Goal: Task Accomplishment & Management: Complete application form

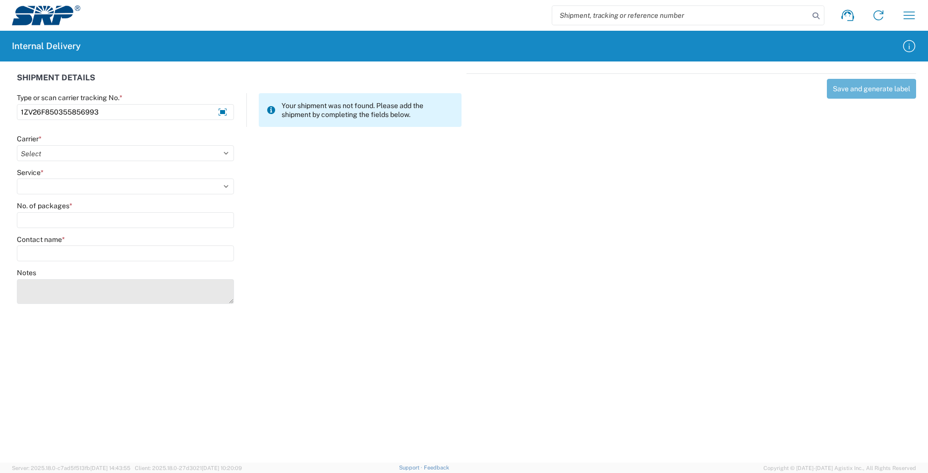
type input "1ZV26F850355856993"
click at [94, 287] on textarea "Notes" at bounding box center [125, 291] width 217 height 25
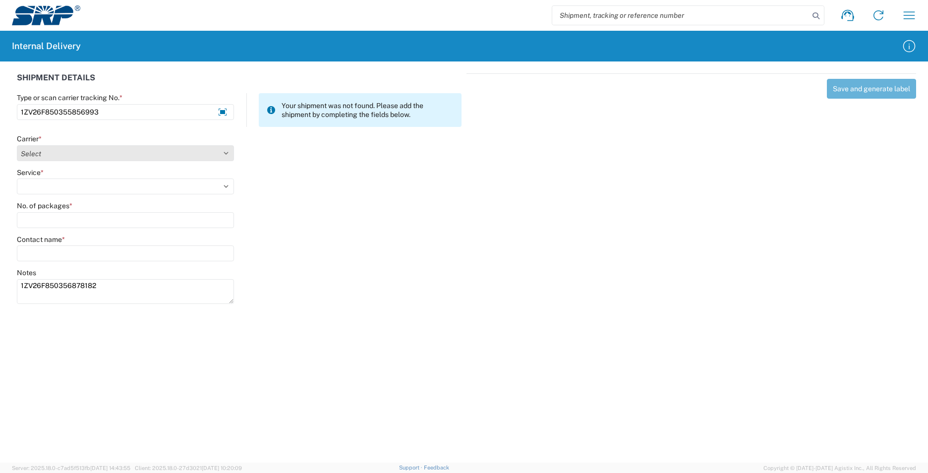
type textarea "1ZV26F850356878182"
click at [53, 155] on select "Select AcctPay Amazon Logistics ATI Trucking BC Dimerco Logistics Empire Southw…" at bounding box center [125, 153] width 217 height 16
select select "12"
click at [17, 145] on select "Select AcctPay Amazon Logistics ATI Trucking BC Dimerco Logistics Empire Southw…" at bounding box center [125, 153] width 217 height 16
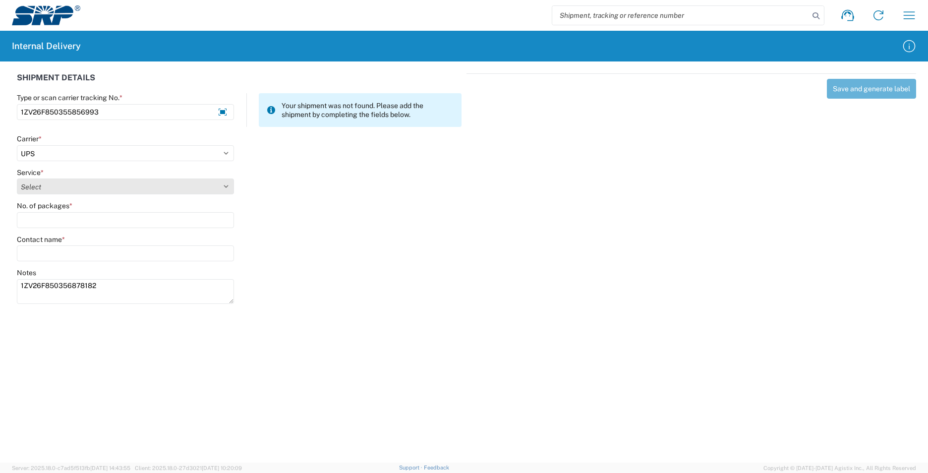
click at [26, 184] on select "Select 2nd Day Air 2nd Day Air A.M. 3 Day Select Basic BOUND PRINTED MATTER, UP…" at bounding box center [125, 186] width 217 height 16
select select "43"
click at [27, 188] on select "Select 2nd Day Air 2nd Day Air A.M. 3 Day Select Basic BOUND PRINTED MATTER, UP…" at bounding box center [125, 186] width 217 height 16
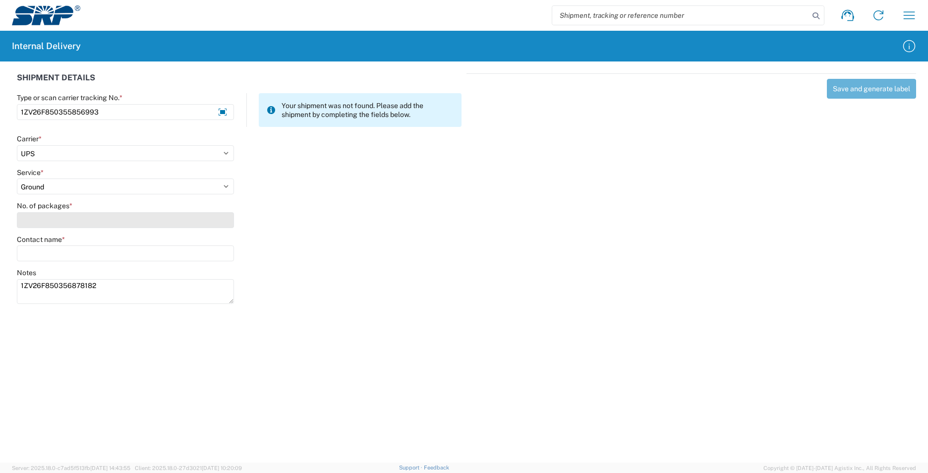
click at [39, 219] on input "No. of packages *" at bounding box center [125, 220] width 217 height 16
type input "1"
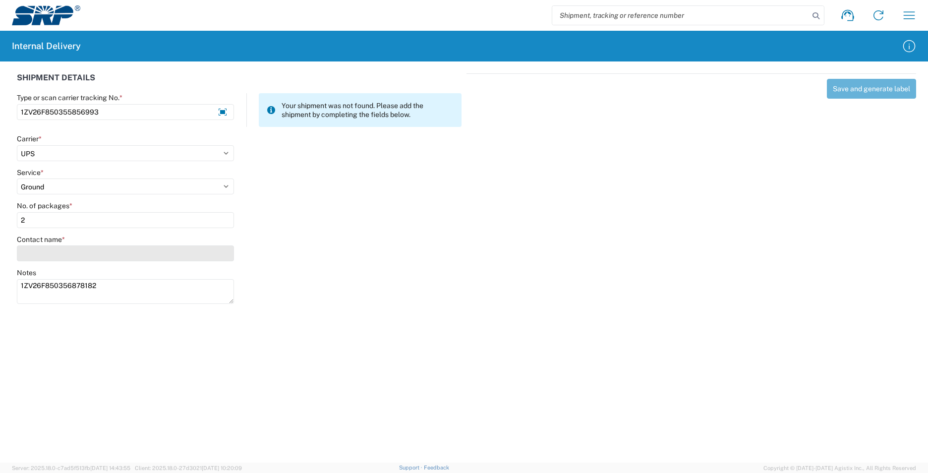
type input "2"
click at [39, 253] on input "Contact name *" at bounding box center [125, 253] width 217 height 16
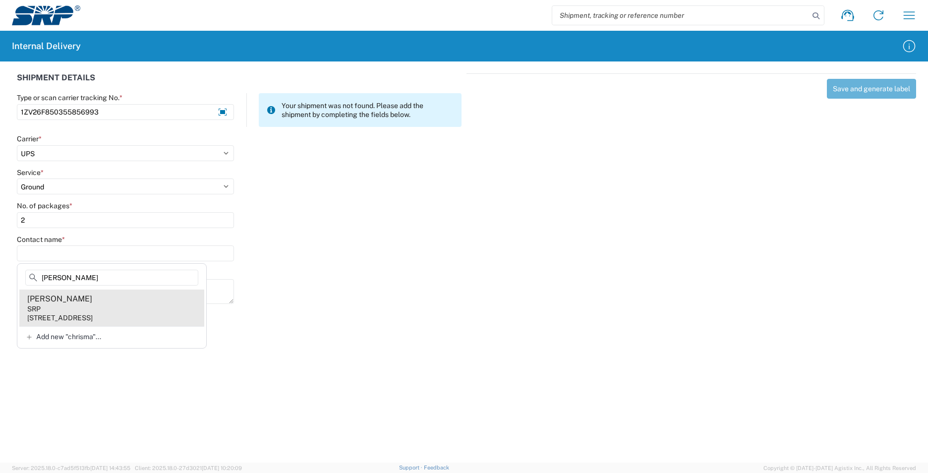
type input "[PERSON_NAME]"
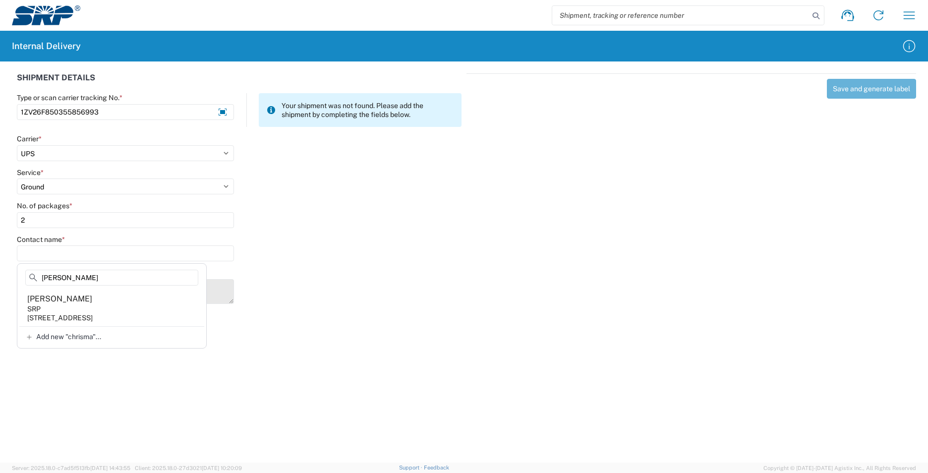
drag, startPoint x: 97, startPoint y: 311, endPoint x: 105, endPoint y: 308, distance: 8.9
click at [98, 310] on agx-address-suggestion-item "[PERSON_NAME] SRP [STREET_ADDRESS]" at bounding box center [111, 307] width 185 height 37
type input "[PERSON_NAME]"
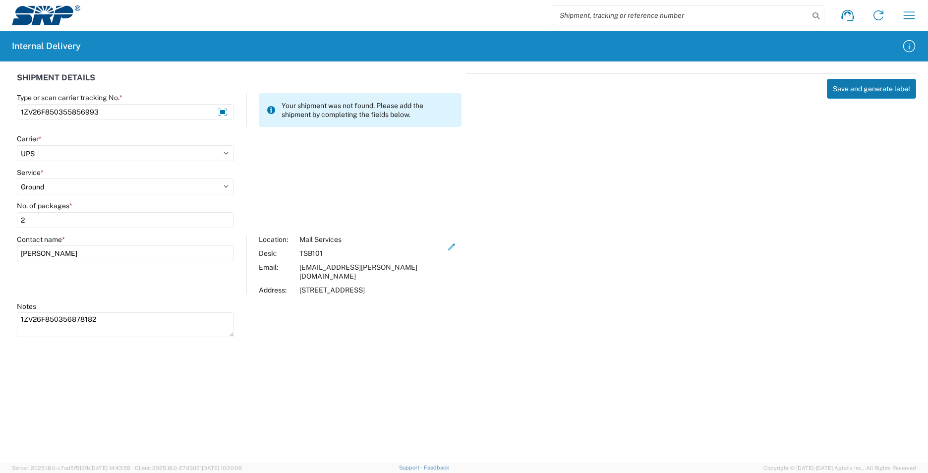
click at [856, 86] on button "Save and generate label" at bounding box center [871, 89] width 89 height 20
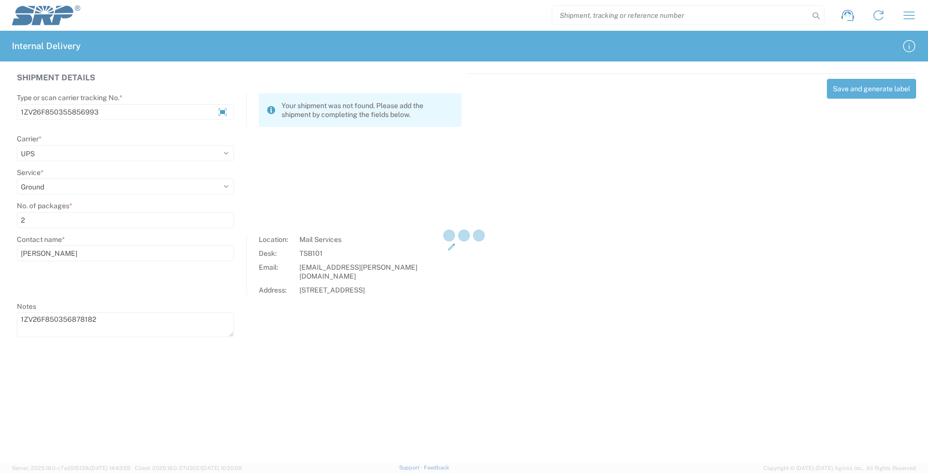
select select
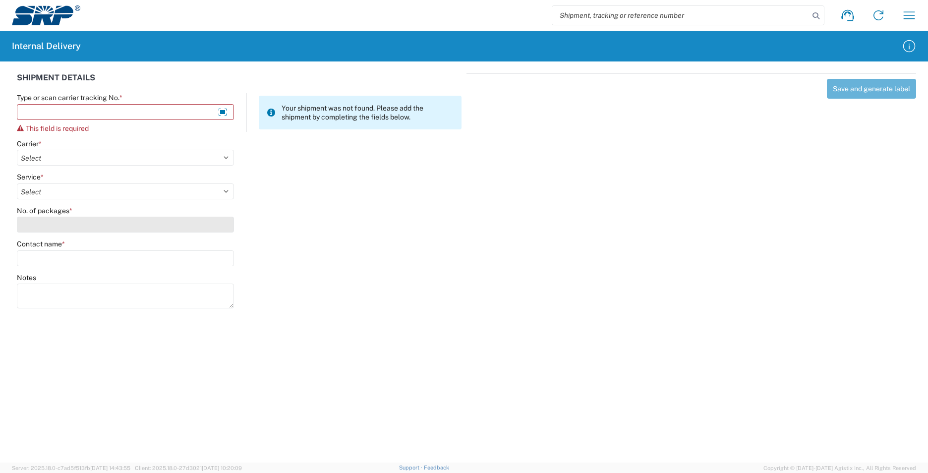
click at [31, 218] on input "No. of packages *" at bounding box center [125, 225] width 217 height 16
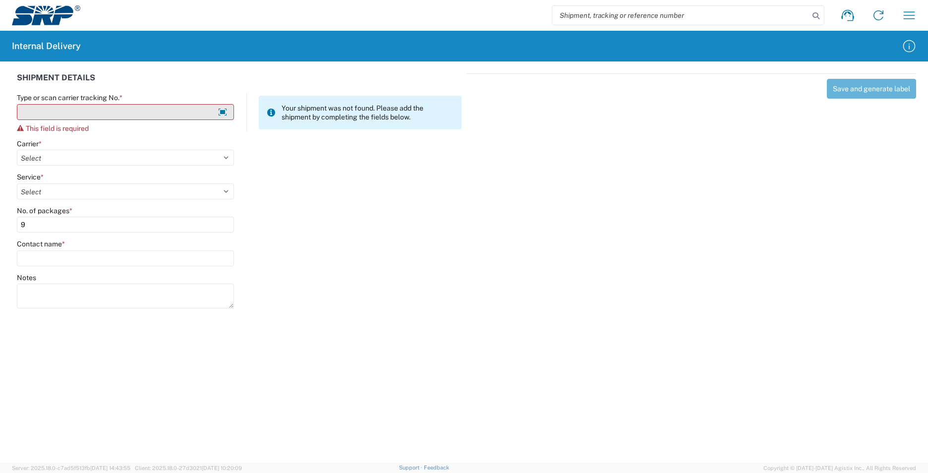
type input "9"
click at [45, 114] on input "Type or scan carrier tracking No. *" at bounding box center [125, 112] width 217 height 16
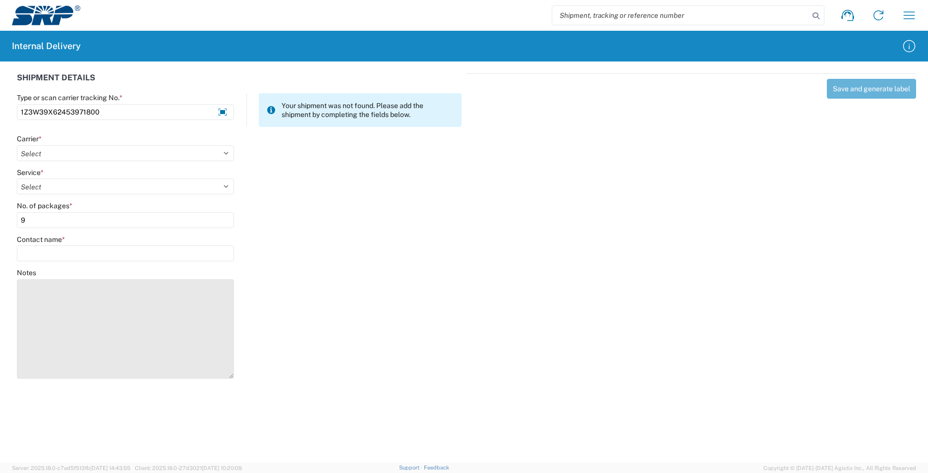
drag, startPoint x: 228, startPoint y: 301, endPoint x: 127, endPoint y: 319, distance: 102.1
click at [199, 361] on textarea "Notes" at bounding box center [125, 329] width 217 height 100
type input "1Z3W39X62453971800"
click at [41, 283] on textarea "Notes" at bounding box center [125, 321] width 217 height 85
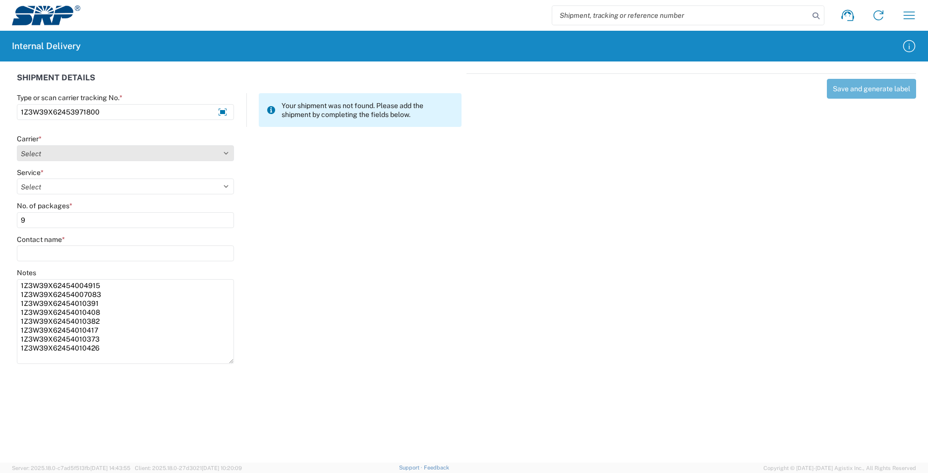
type textarea "1Z3W39X62454004915 1Z3W39X62454007083 1Z3W39X62454010391 1Z3W39X62454010408 1Z3…"
click at [46, 151] on select "Select AcctPay Amazon Logistics ATI Trucking BC Dimerco Logistics Empire Southw…" at bounding box center [125, 153] width 217 height 16
select select "12"
click at [17, 145] on select "Select AcctPay Amazon Logistics ATI Trucking BC Dimerco Logistics Empire Southw…" at bounding box center [125, 153] width 217 height 16
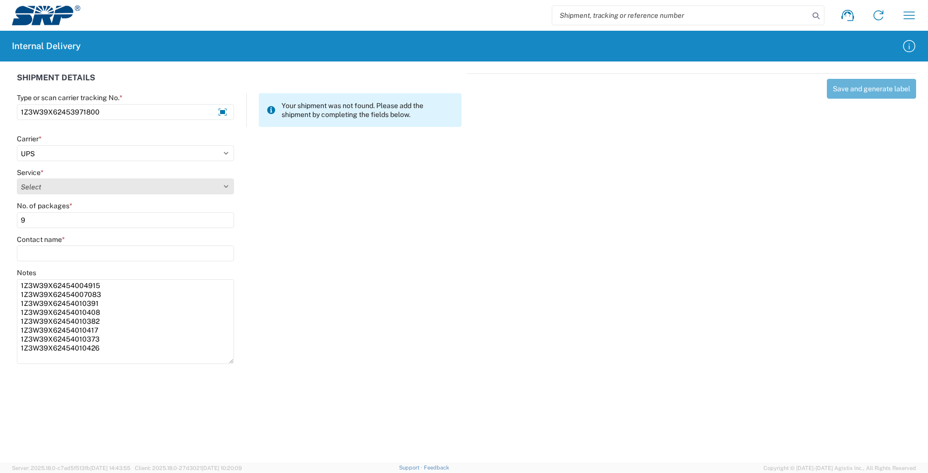
click at [42, 187] on select "Select 2nd Day Air 2nd Day Air A.M. 3 Day Select Basic BOUND PRINTED MATTER, UP…" at bounding box center [125, 186] width 217 height 16
select select "43"
click at [17, 178] on select "Select 2nd Day Air 2nd Day Air A.M. 3 Day Select Basic BOUND PRINTED MATTER, UP…" at bounding box center [125, 186] width 217 height 16
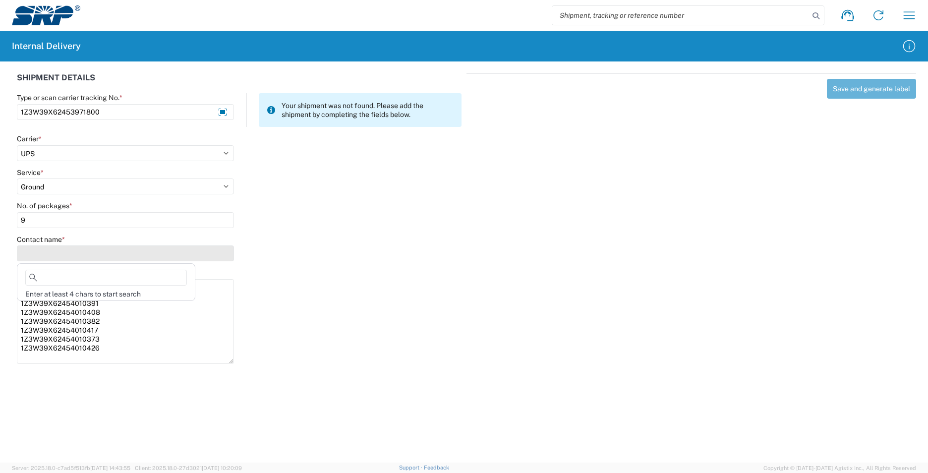
click at [36, 254] on input "Contact name *" at bounding box center [125, 253] width 217 height 16
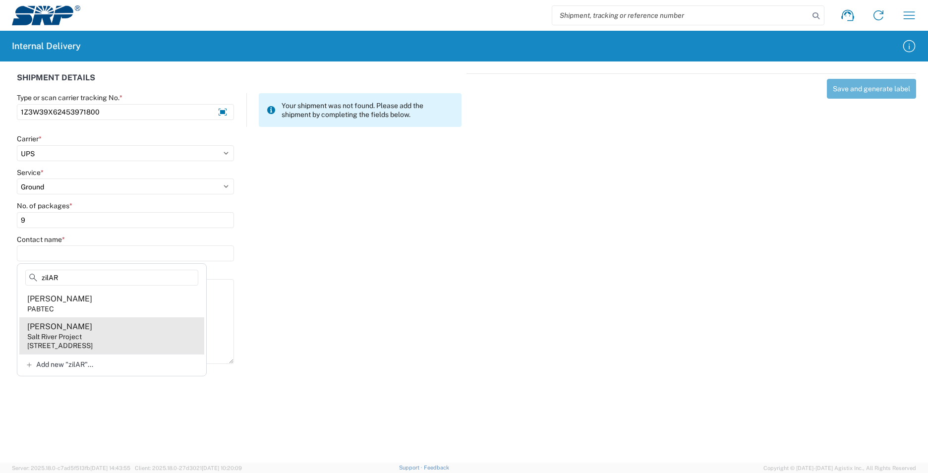
type input "zilAR"
click at [104, 336] on agx-address-suggestion-item "[PERSON_NAME] Salt River Project [STREET_ADDRESS]" at bounding box center [111, 335] width 185 height 37
type input "[PERSON_NAME]"
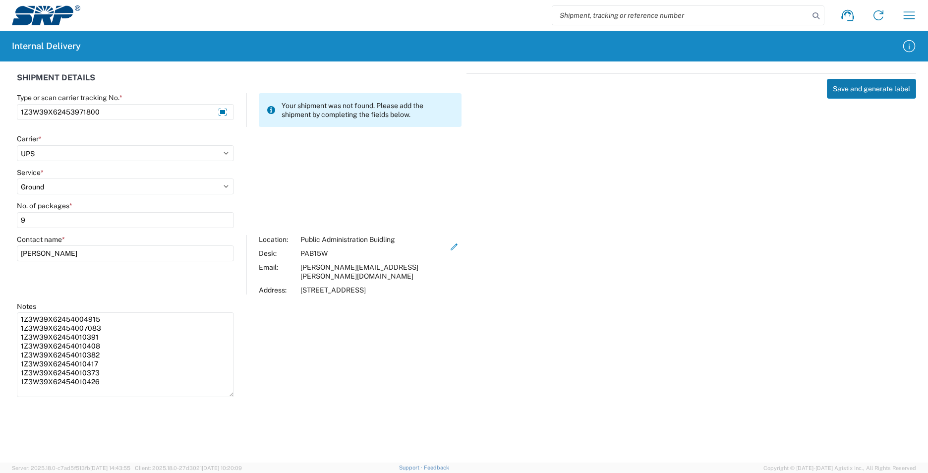
click at [853, 91] on button "Save and generate label" at bounding box center [871, 89] width 89 height 20
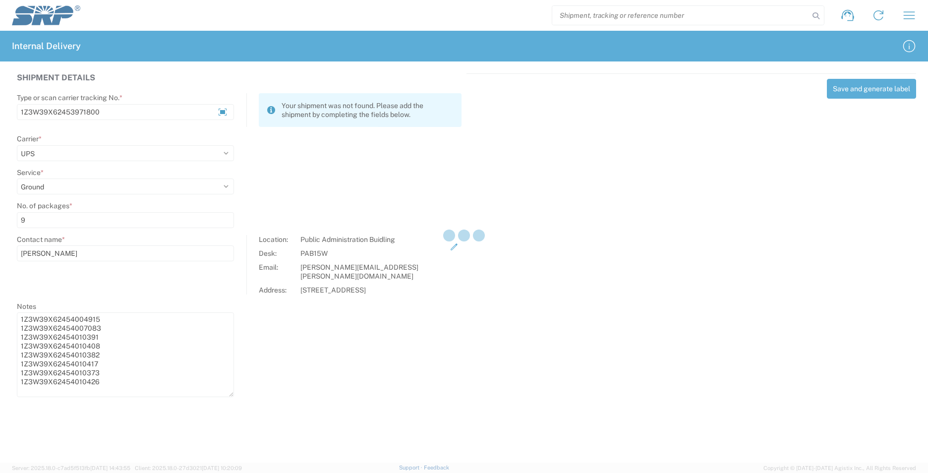
select select
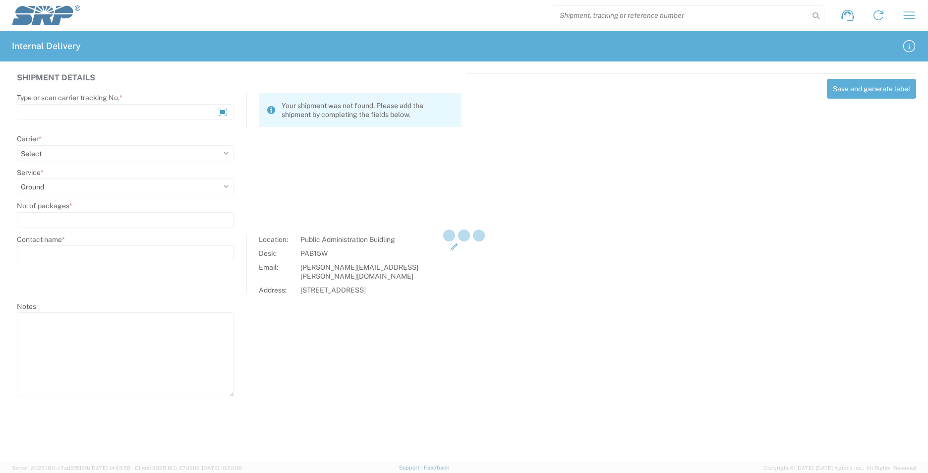
select select
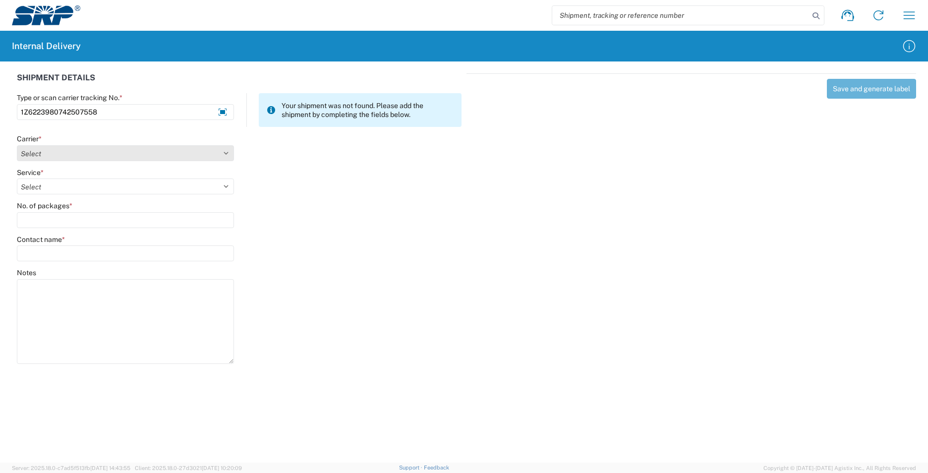
type input "1Z6223980742507558"
click at [51, 158] on select "Select AcctPay Amazon Logistics ATI Trucking BC Dimerco Logistics Empire Southw…" at bounding box center [125, 153] width 217 height 16
select select "12"
click at [17, 145] on select "Select AcctPay Amazon Logistics ATI Trucking BC Dimerco Logistics Empire Southw…" at bounding box center [125, 153] width 217 height 16
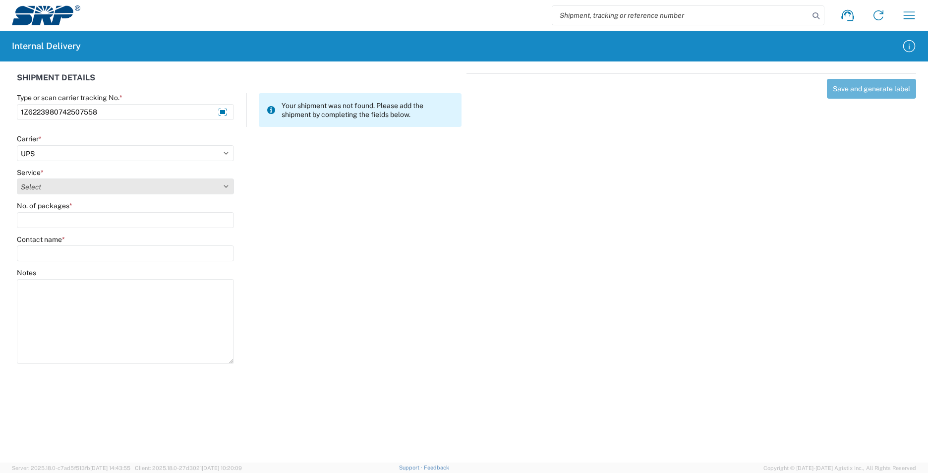
click at [40, 189] on select "Select 2nd Day Air 2nd Day Air A.M. 3 Day Select Basic BOUND PRINTED MATTER, UP…" at bounding box center [125, 186] width 217 height 16
select select "43"
click at [39, 189] on select "Select 2nd Day Air 2nd Day Air A.M. 3 Day Select Basic BOUND PRINTED MATTER, UP…" at bounding box center [125, 186] width 217 height 16
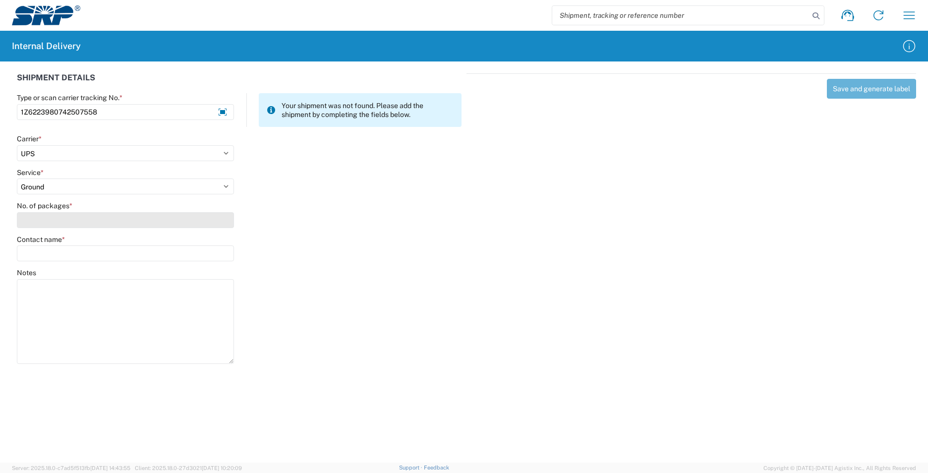
click at [35, 217] on input "No. of packages *" at bounding box center [125, 220] width 217 height 16
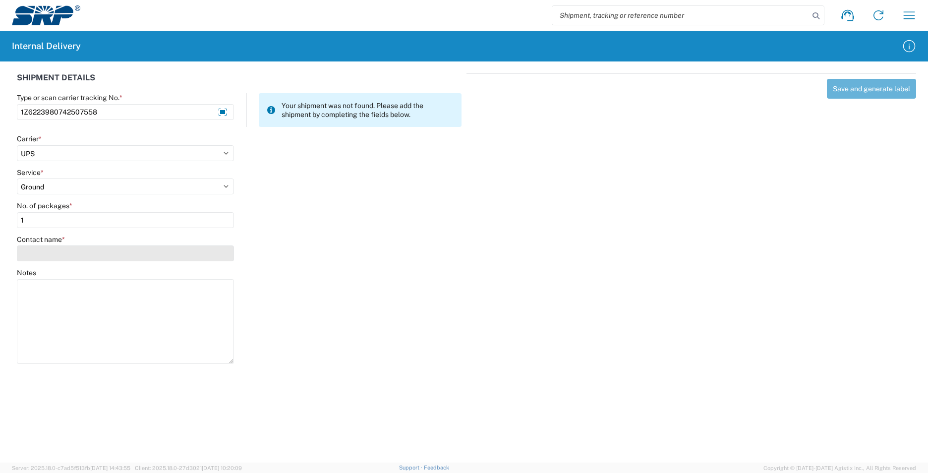
type input "1"
click at [51, 250] on input "Contact name *" at bounding box center [125, 253] width 217 height 16
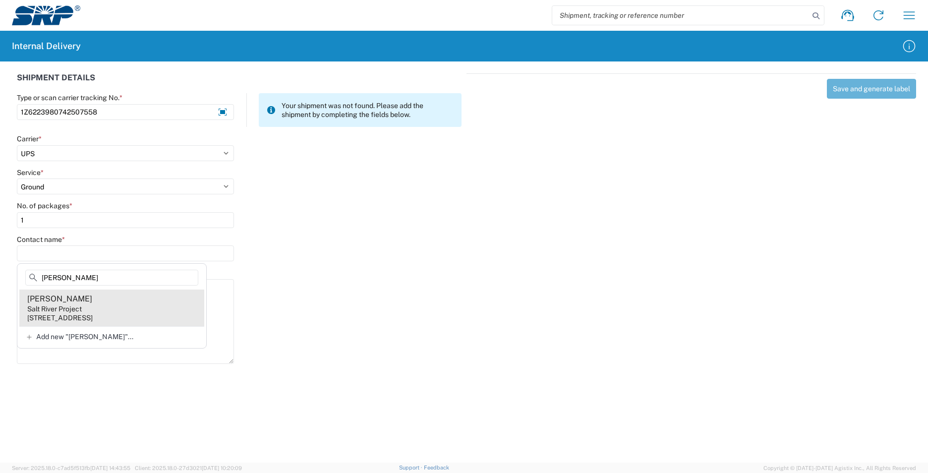
type input "[PERSON_NAME]"
click at [143, 300] on agx-address-suggestion-item "[PERSON_NAME] Salt River Project [STREET_ADDRESS]" at bounding box center [111, 307] width 185 height 37
type input "[PERSON_NAME]"
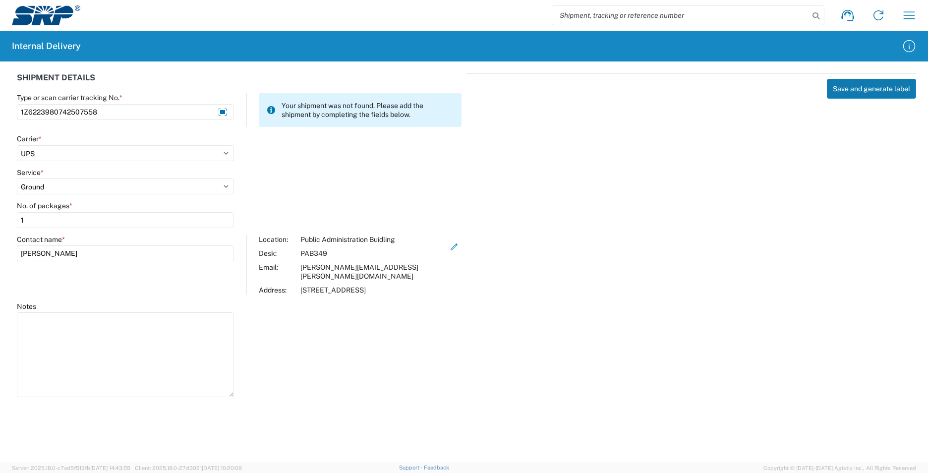
click at [849, 92] on button "Save and generate label" at bounding box center [871, 89] width 89 height 20
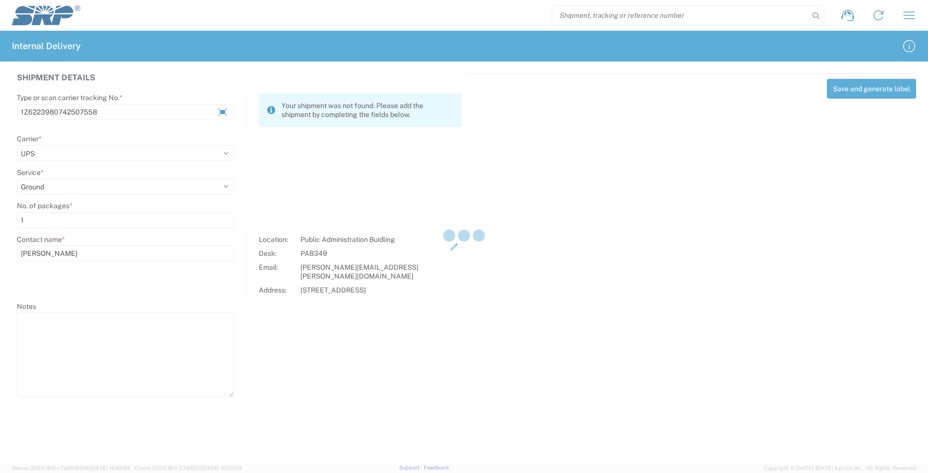
select select
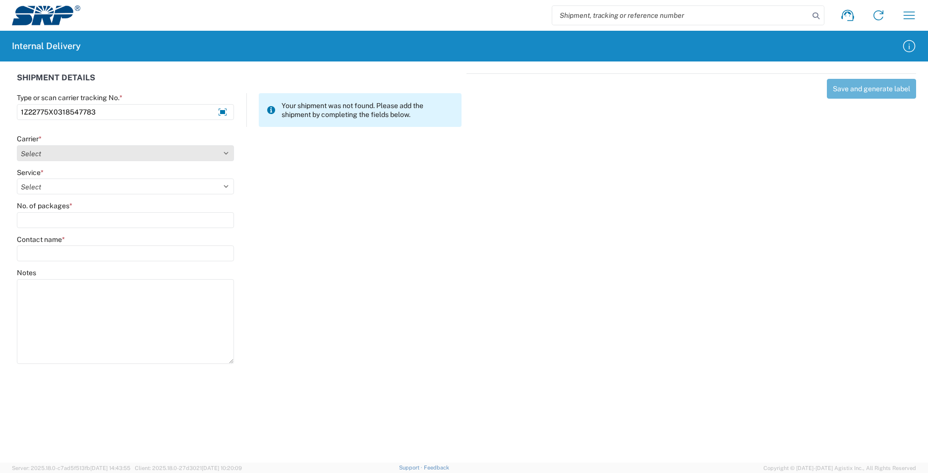
type input "1Z22775X0318547783"
click at [58, 155] on select "Select AcctPay Amazon Logistics ATI Trucking BC Dimerco Logistics Empire Southw…" at bounding box center [125, 153] width 217 height 16
select select "12"
click at [17, 145] on select "Select AcctPay Amazon Logistics ATI Trucking BC Dimerco Logistics Empire Southw…" at bounding box center [125, 153] width 217 height 16
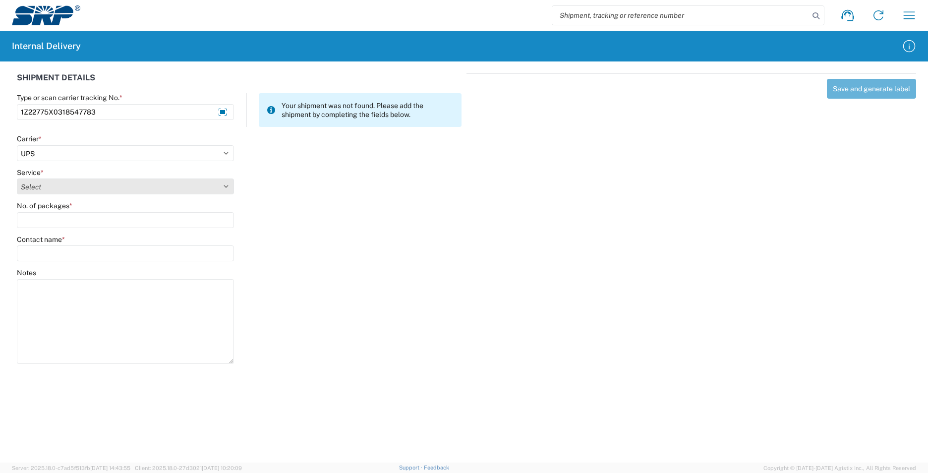
click at [46, 183] on select "Select 2nd Day Air 2nd Day Air A.M. 3 Day Select Basic BOUND PRINTED MATTER, UP…" at bounding box center [125, 186] width 217 height 16
select select "43"
click at [46, 183] on select "Select 2nd Day Air 2nd Day Air A.M. 3 Day Select Basic BOUND PRINTED MATTER, UP…" at bounding box center [125, 186] width 217 height 16
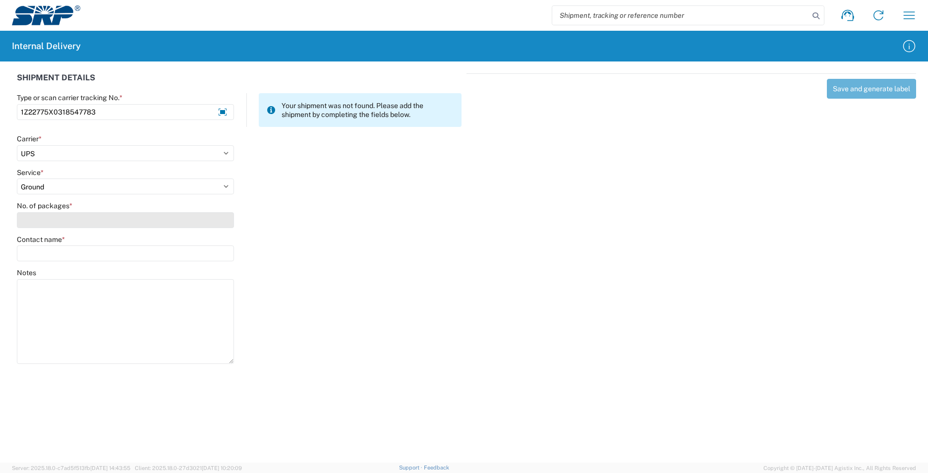
click at [45, 220] on input "No. of packages *" at bounding box center [125, 220] width 217 height 16
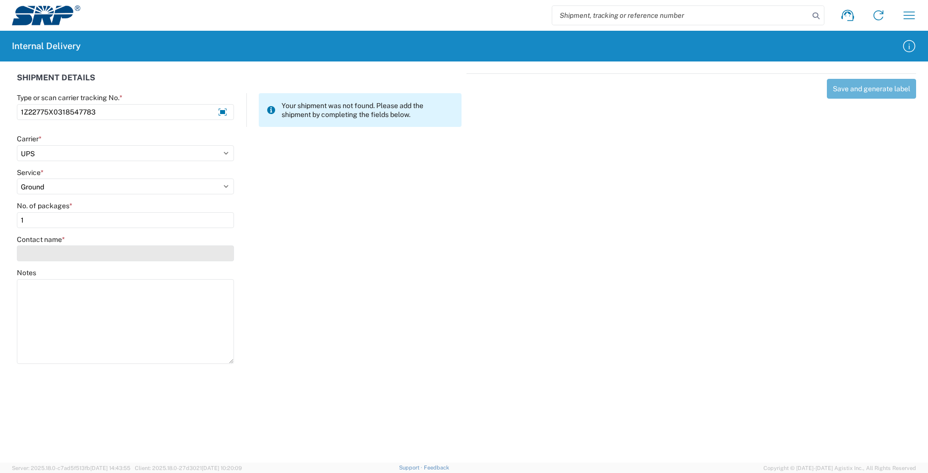
type input "1"
click at [52, 250] on input "Contact name *" at bounding box center [125, 253] width 217 height 16
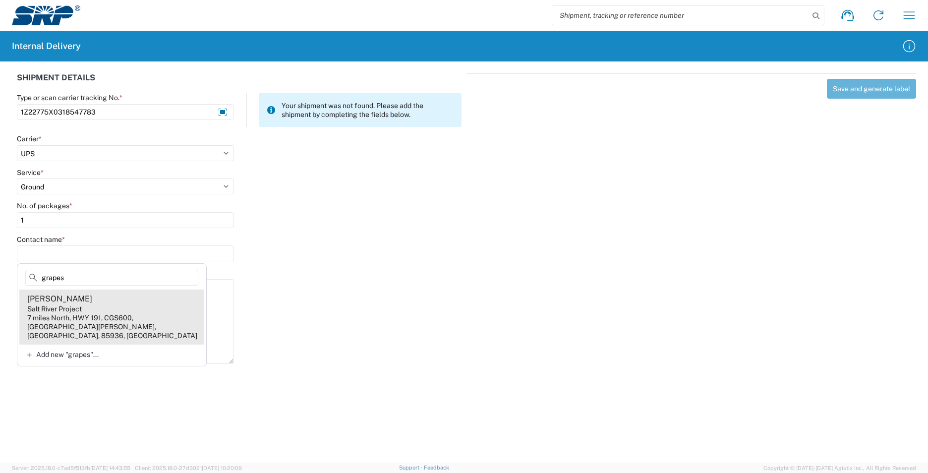
type input "grapes"
click at [163, 310] on agx-address-suggestion-item "[PERSON_NAME] Salt River Project 7 miles North, HWY 191, CGS600, [GEOGRAPHIC_DA…" at bounding box center [111, 316] width 185 height 55
type input "[PERSON_NAME]"
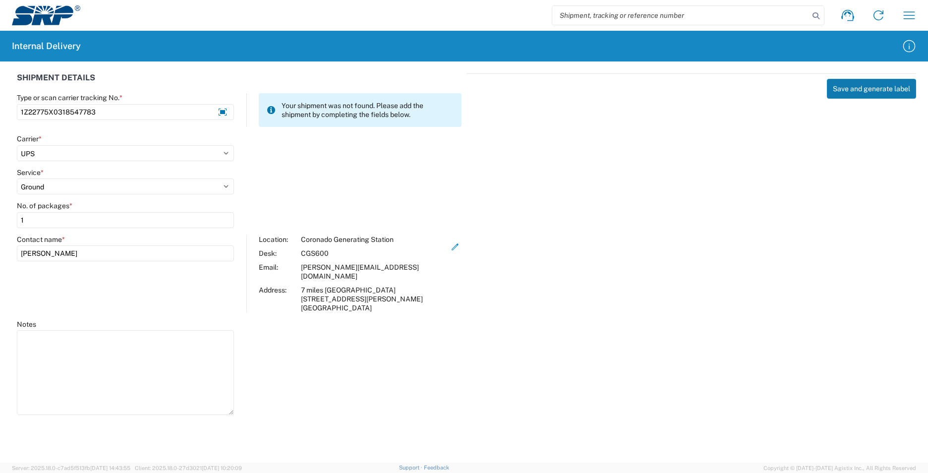
click at [851, 85] on button "Save and generate label" at bounding box center [871, 89] width 89 height 20
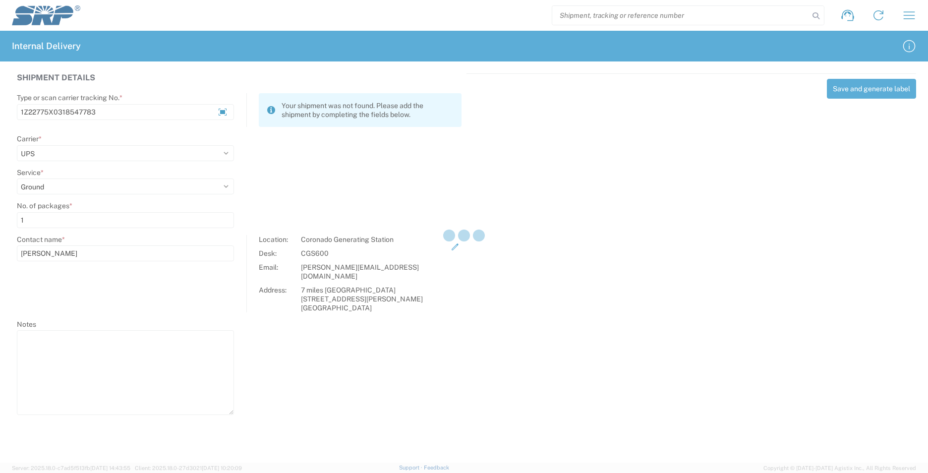
select select
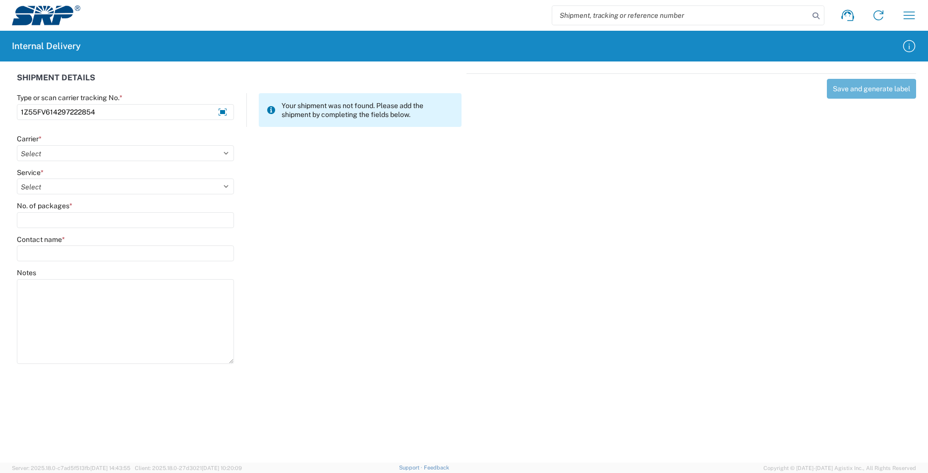
type input "1Z55FV614297222854"
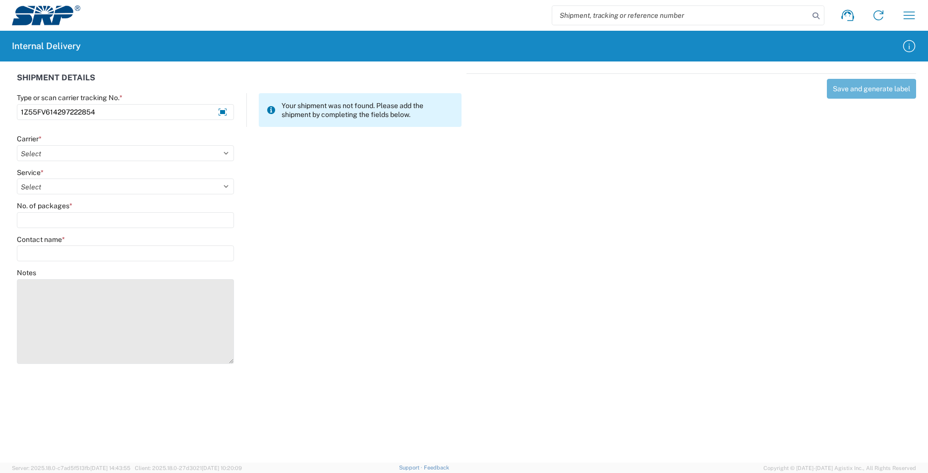
drag, startPoint x: 819, startPoint y: 104, endPoint x: 117, endPoint y: 295, distance: 727.5
click at [123, 296] on textarea "Notes" at bounding box center [125, 321] width 217 height 85
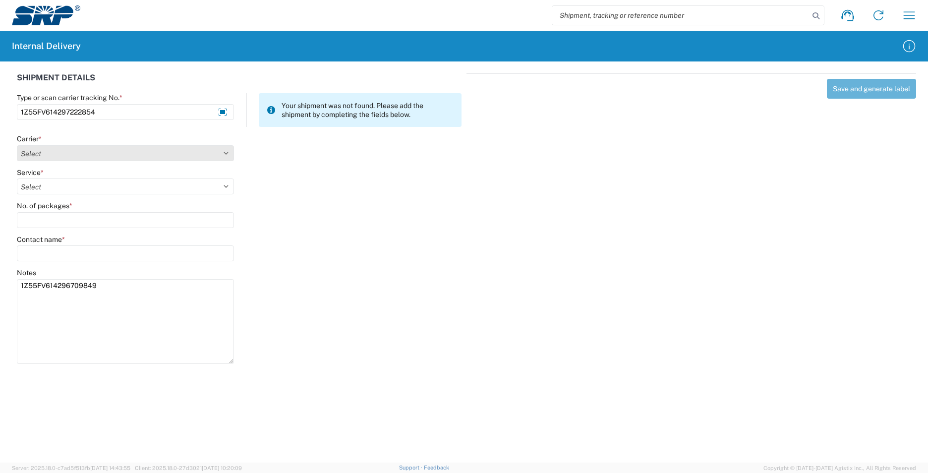
type textarea "1Z55FV614296709849"
click at [127, 157] on select "Select AcctPay Amazon Logistics ATI Trucking BC Dimerco Logistics Empire Southw…" at bounding box center [125, 153] width 217 height 16
select select "12"
click at [17, 145] on select "Select AcctPay Amazon Logistics ATI Trucking BC Dimerco Logistics Empire Southw…" at bounding box center [125, 153] width 217 height 16
select select "43"
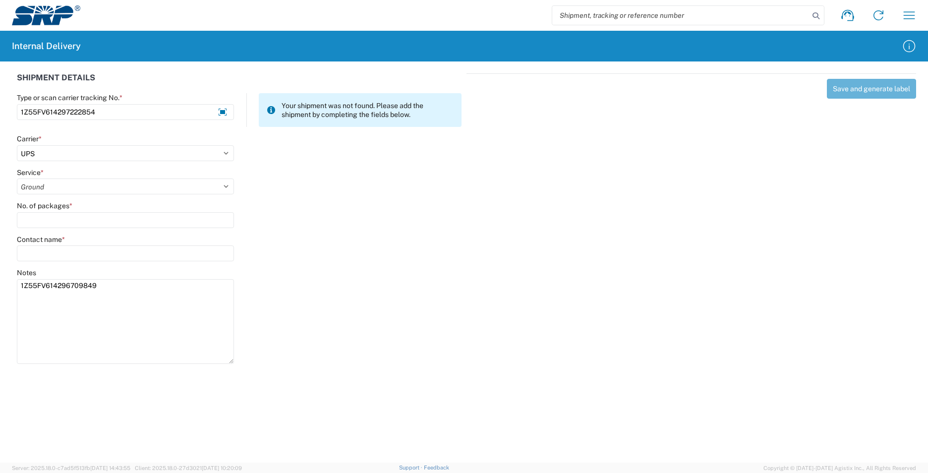
click at [17, 178] on select "Select 2nd Day Air 2nd Day Air A.M. 3 Day Select Basic BOUND PRINTED MATTER, UP…" at bounding box center [125, 186] width 217 height 16
click at [36, 218] on input "No. of packages *" at bounding box center [125, 220] width 217 height 16
type input "2"
click at [37, 251] on input "Contact name *" at bounding box center [125, 253] width 217 height 16
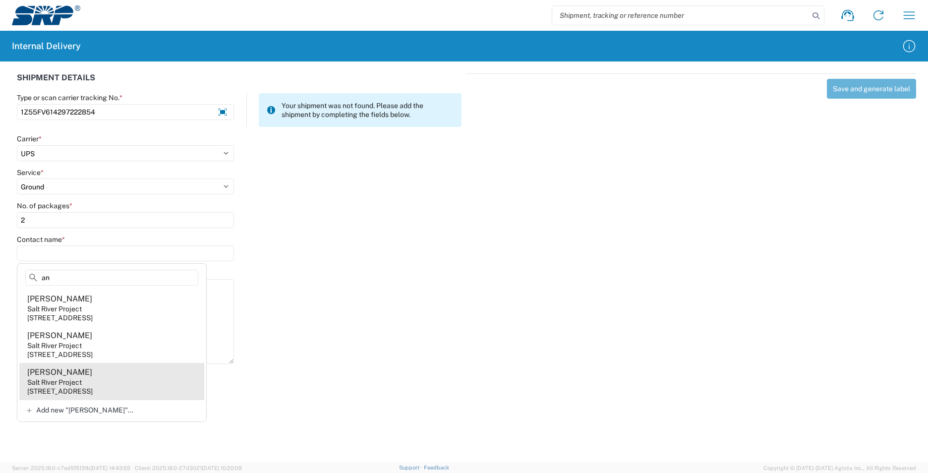
type input "a"
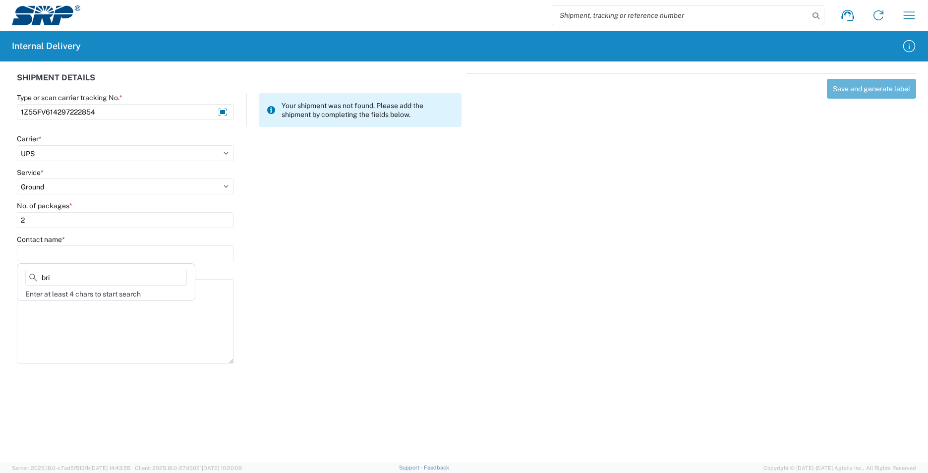
type input "brie"
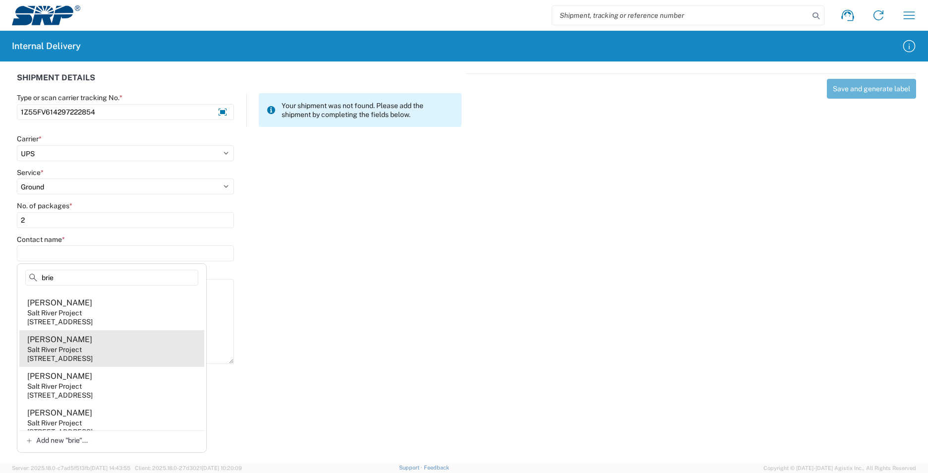
scroll to position [1235, 0]
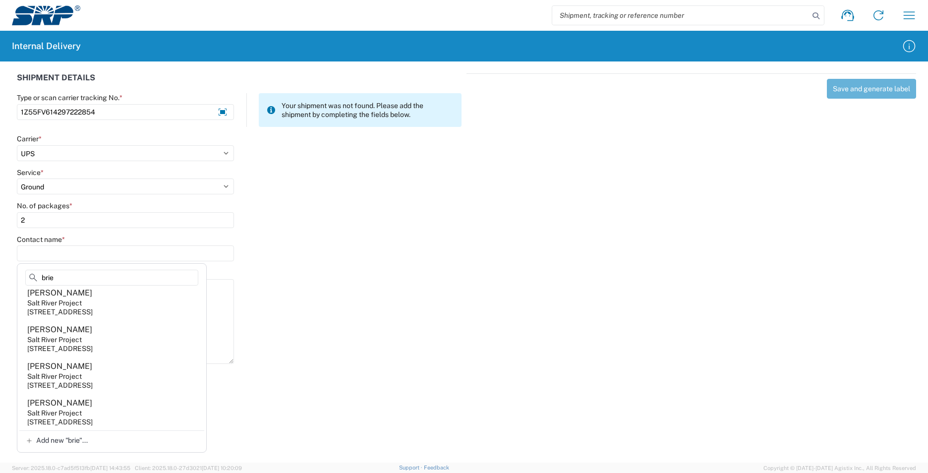
drag, startPoint x: 68, startPoint y: 281, endPoint x: 14, endPoint y: 284, distance: 54.6
click at [14, 284] on agx-block-ui "Shipment request Shipment tracking Internal delivery Transit update My profile …" at bounding box center [464, 236] width 928 height 473
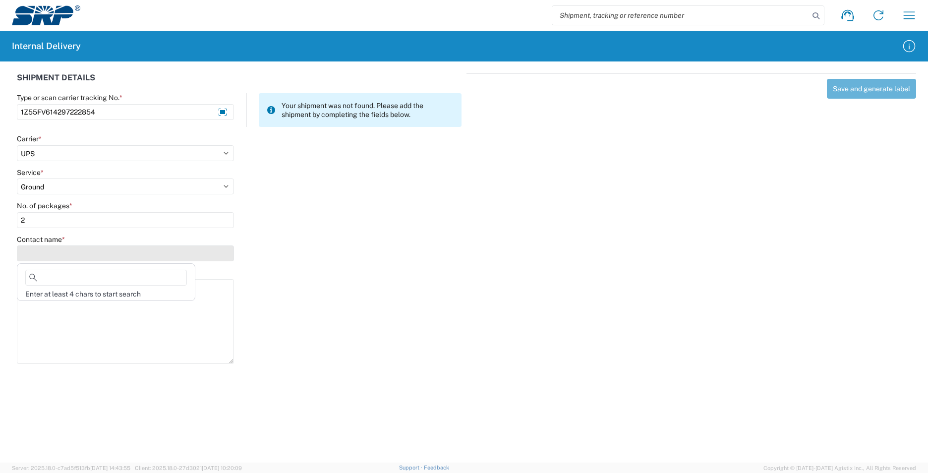
click at [33, 254] on input "Contact name *" at bounding box center [125, 253] width 217 height 16
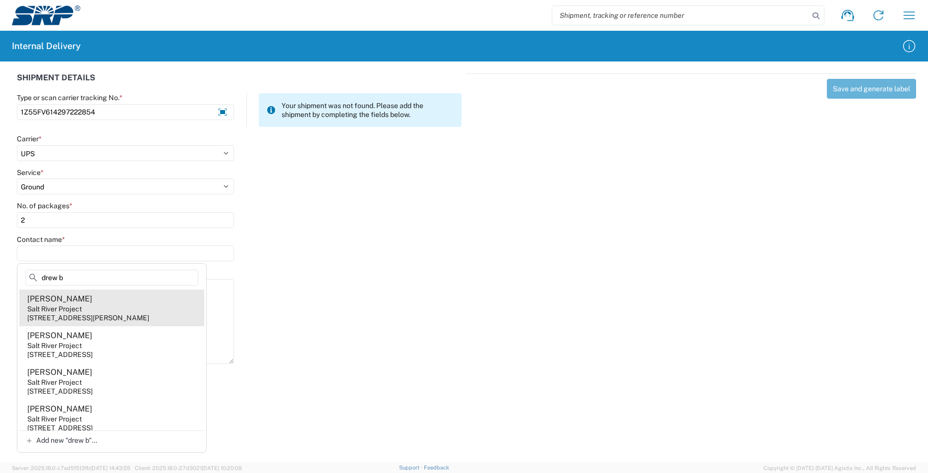
type input "drew b"
click at [127, 303] on agx-address-suggestion-item "[PERSON_NAME] Salt River Project [STREET_ADDRESS][PERSON_NAME]" at bounding box center [111, 307] width 185 height 37
type input "[PERSON_NAME]"
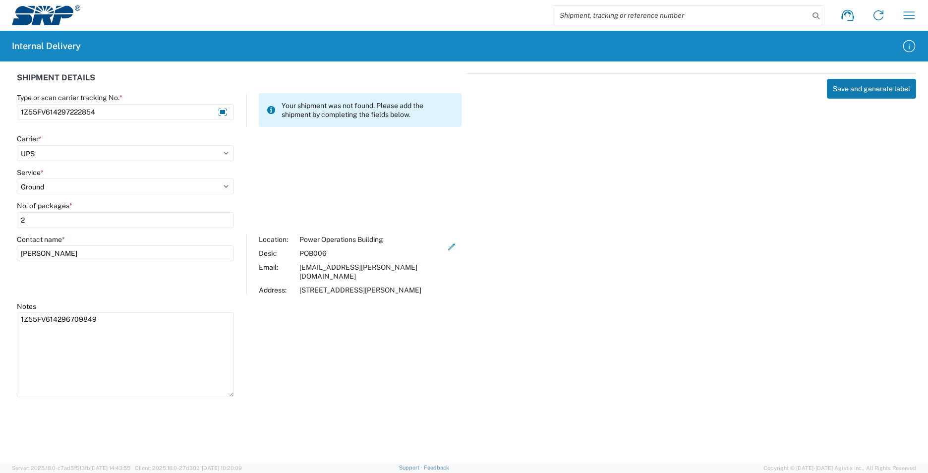
click at [850, 91] on button "Save and generate label" at bounding box center [871, 89] width 89 height 20
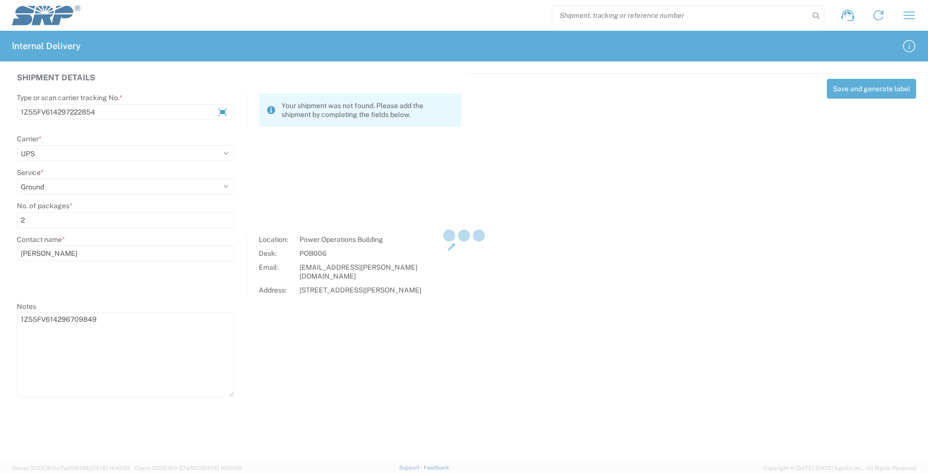
select select
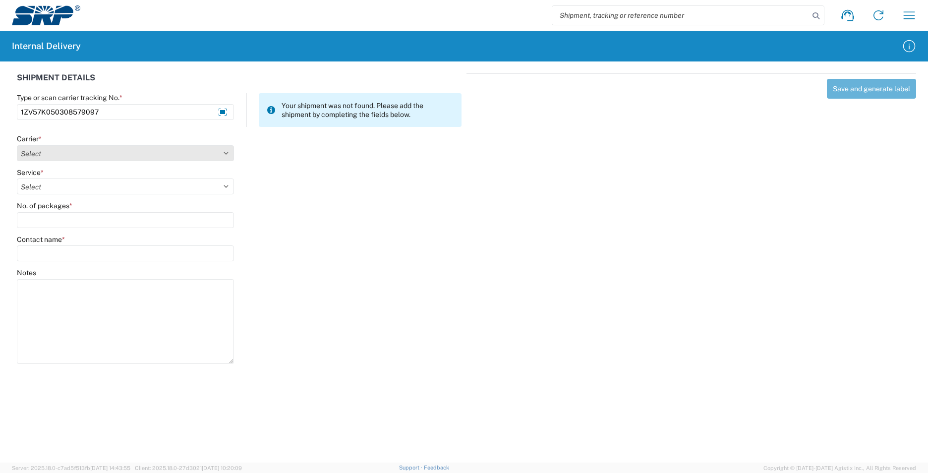
type input "1ZV57K050308579097"
click at [56, 156] on select "Select AcctPay Amazon Logistics ATI Trucking BC Dimerco Logistics Empire Southw…" at bounding box center [125, 153] width 217 height 16
select select "12"
click at [17, 145] on select "Select AcctPay Amazon Logistics ATI Trucking BC Dimerco Logistics Empire Southw…" at bounding box center [125, 153] width 217 height 16
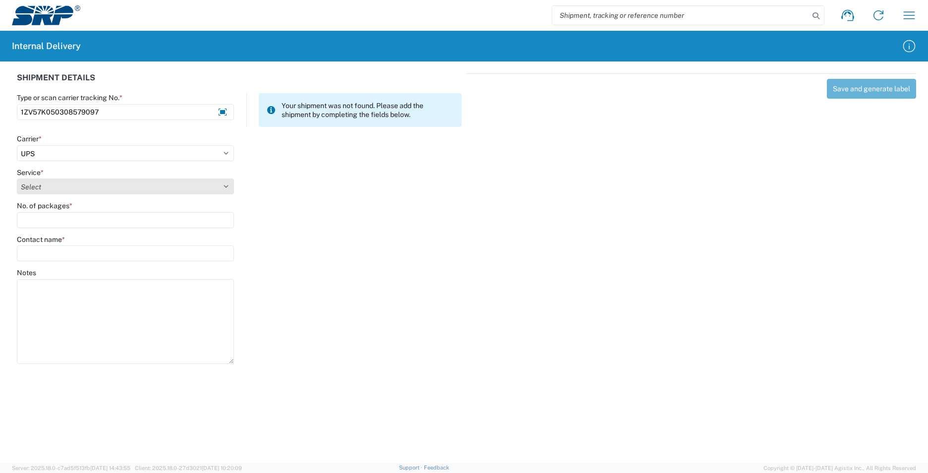
click at [42, 188] on select "Select 2nd Day Air 2nd Day Air A.M. 3 Day Select Basic BOUND PRINTED MATTER, UP…" at bounding box center [125, 186] width 217 height 16
select select "43"
click at [17, 178] on select "Select 2nd Day Air 2nd Day Air A.M. 3 Day Select Basic BOUND PRINTED MATTER, UP…" at bounding box center [125, 186] width 217 height 16
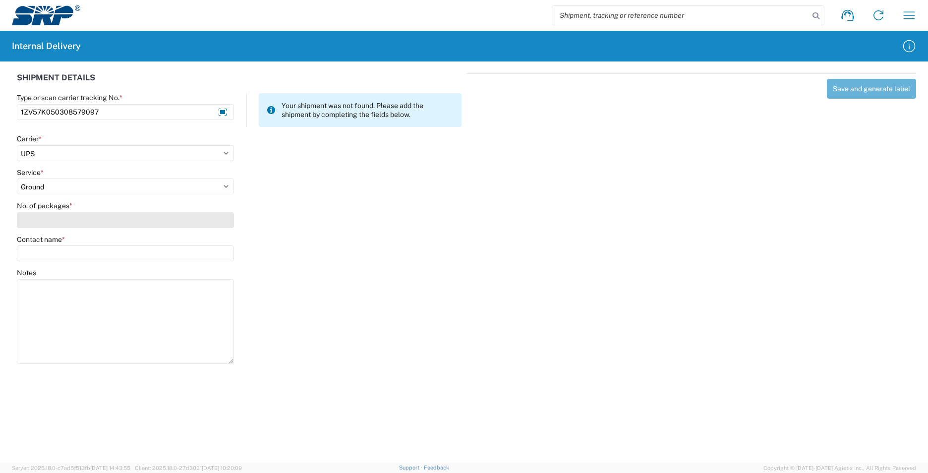
click at [48, 215] on input "No. of packages *" at bounding box center [125, 220] width 217 height 16
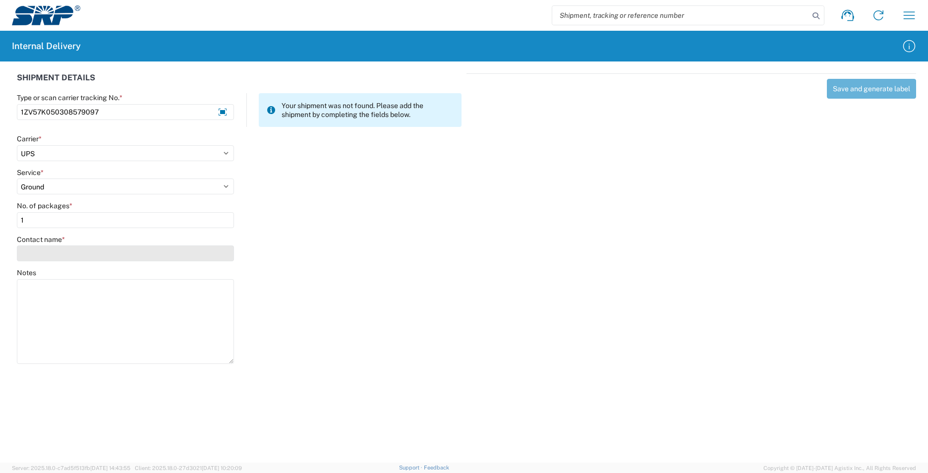
type input "1"
click at [38, 252] on input "Contact name *" at bounding box center [125, 253] width 217 height 16
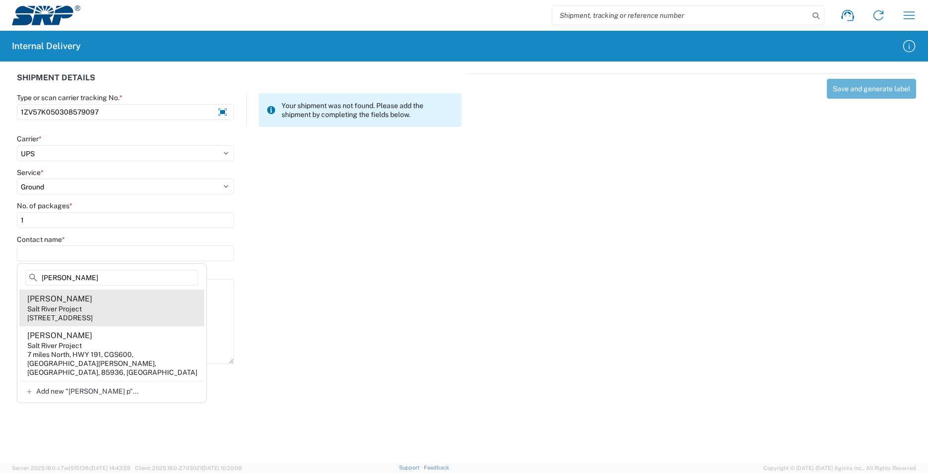
type input "[PERSON_NAME]"
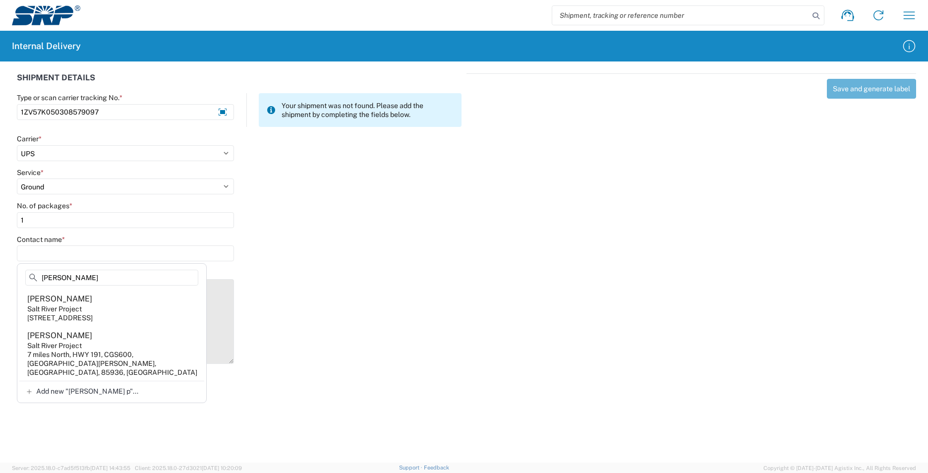
click at [144, 311] on agx-address-suggestion-item "[PERSON_NAME] Salt River Project [STREET_ADDRESS]" at bounding box center [111, 307] width 185 height 37
type input "[PERSON_NAME]"
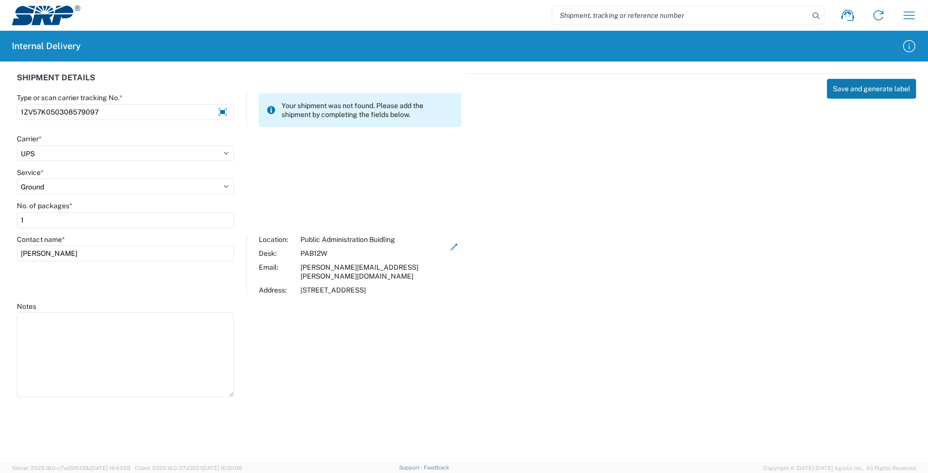
click at [844, 91] on button "Save and generate label" at bounding box center [871, 89] width 89 height 20
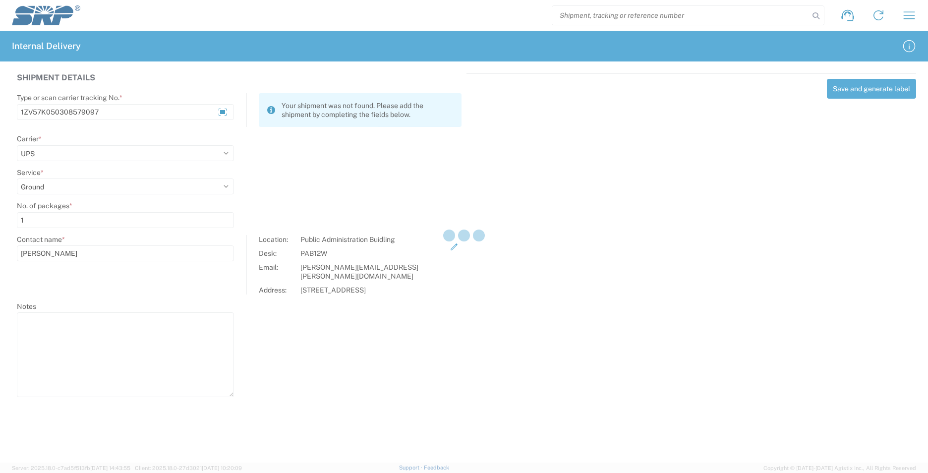
select select
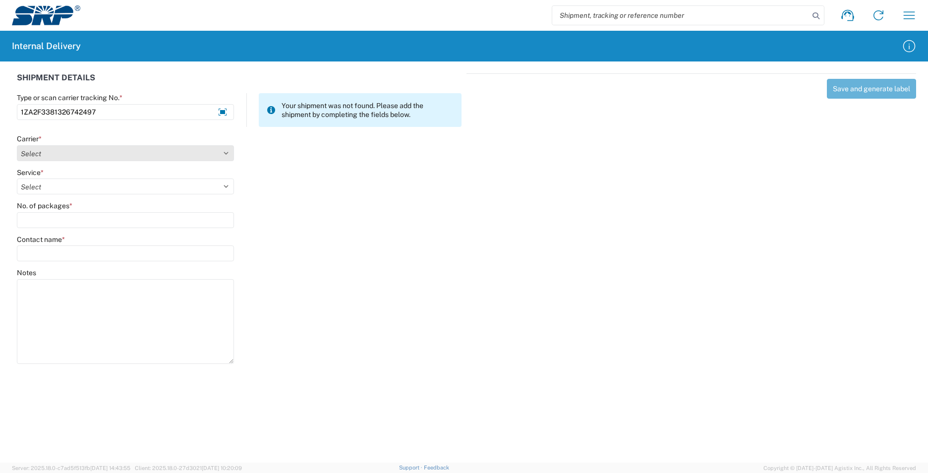
type input "1ZA2F3381326742497"
click at [43, 152] on select "Select AcctPay Amazon Logistics ATI Trucking BC Dimerco Logistics Empire Southw…" at bounding box center [125, 153] width 217 height 16
select select "12"
click at [17, 145] on select "Select AcctPay Amazon Logistics ATI Trucking BC Dimerco Logistics Empire Southw…" at bounding box center [125, 153] width 217 height 16
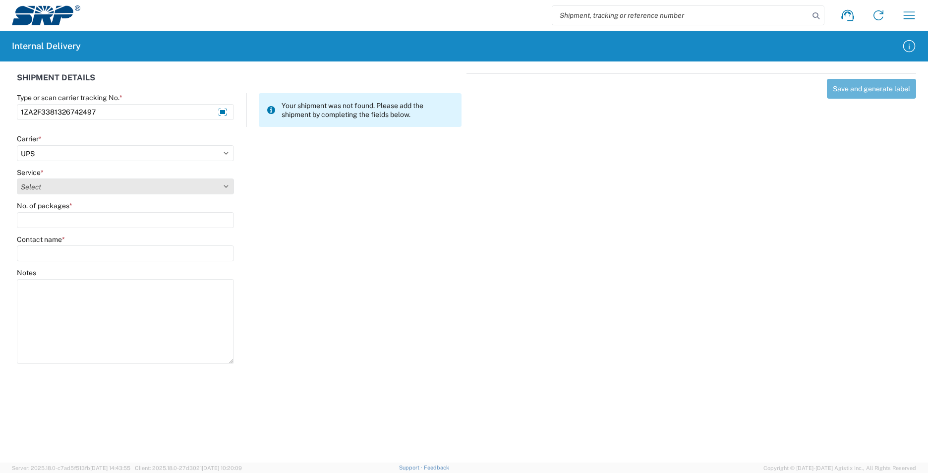
click at [53, 192] on select "Select 2nd Day Air 2nd Day Air A.M. 3 Day Select Basic BOUND PRINTED MATTER, UP…" at bounding box center [125, 186] width 217 height 16
select select "43"
click at [17, 178] on select "Select 2nd Day Air 2nd Day Air A.M. 3 Day Select Basic BOUND PRINTED MATTER, UP…" at bounding box center [125, 186] width 217 height 16
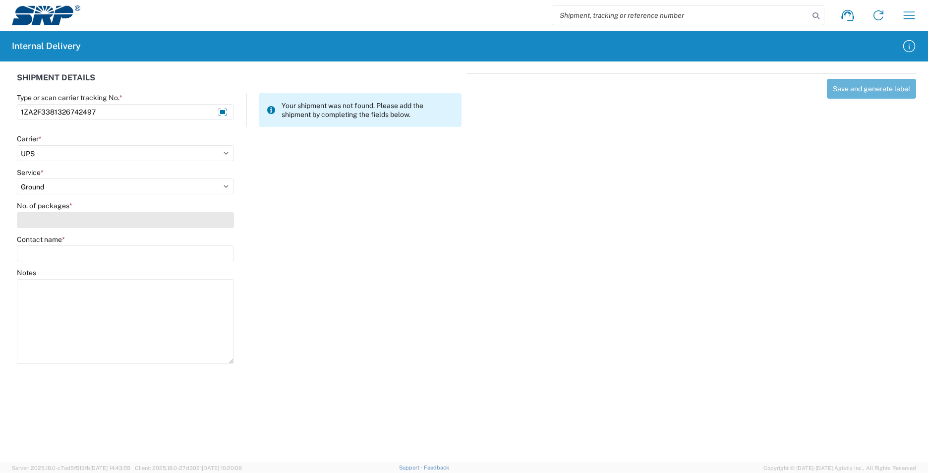
click at [63, 222] on input "No. of packages *" at bounding box center [125, 220] width 217 height 16
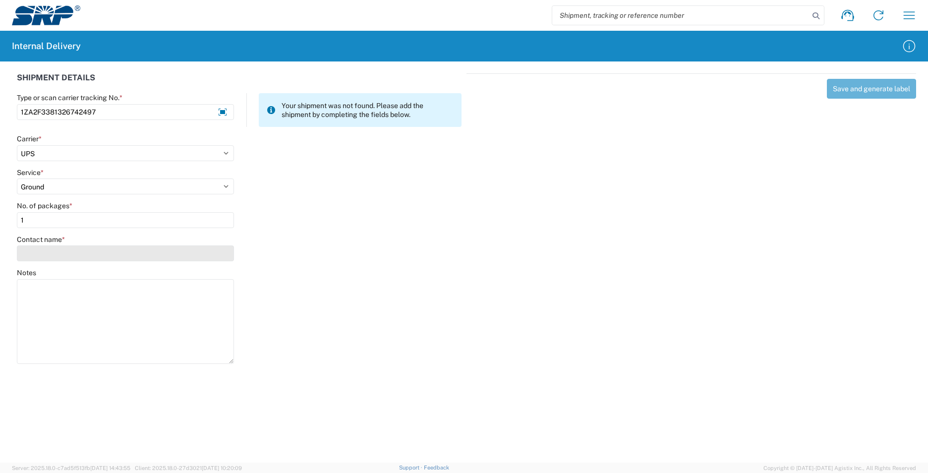
type input "1"
click at [79, 250] on input "Contact name *" at bounding box center [125, 253] width 217 height 16
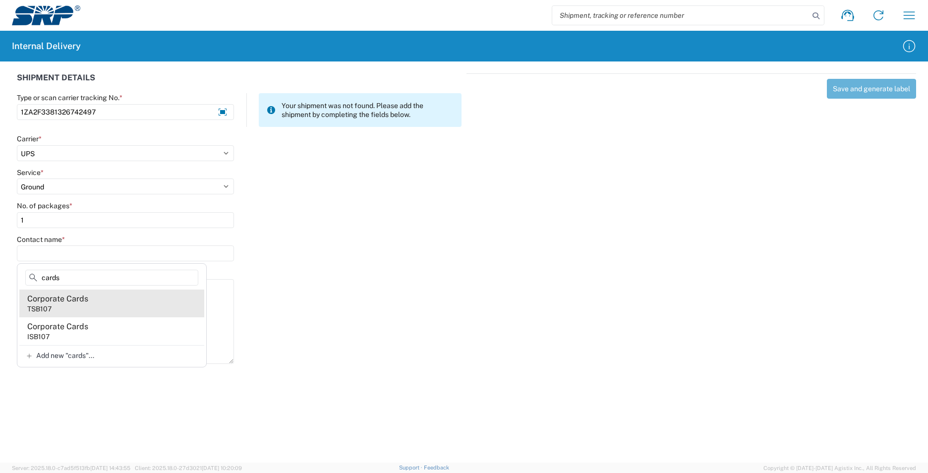
type input "cards"
click at [149, 304] on agx-address-suggestion-item "Corporate Cards TSB107" at bounding box center [111, 303] width 185 height 28
type input "Corporate Cards"
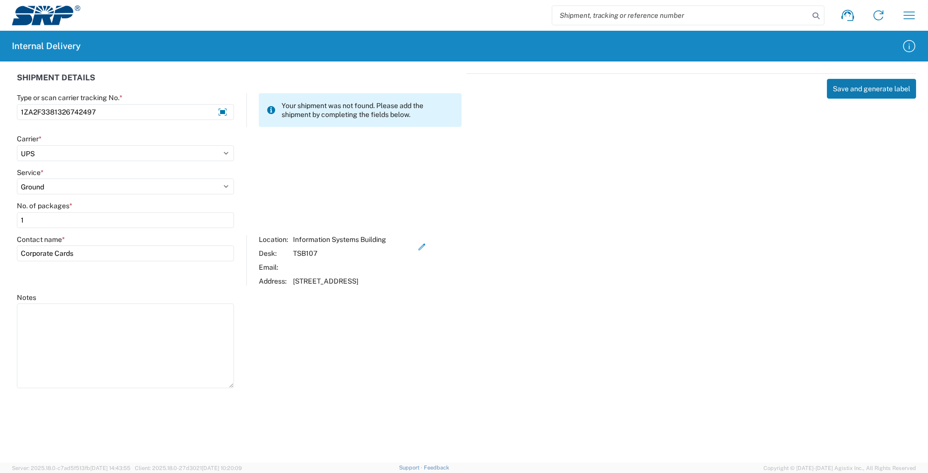
click at [863, 92] on button "Save and generate label" at bounding box center [871, 89] width 89 height 20
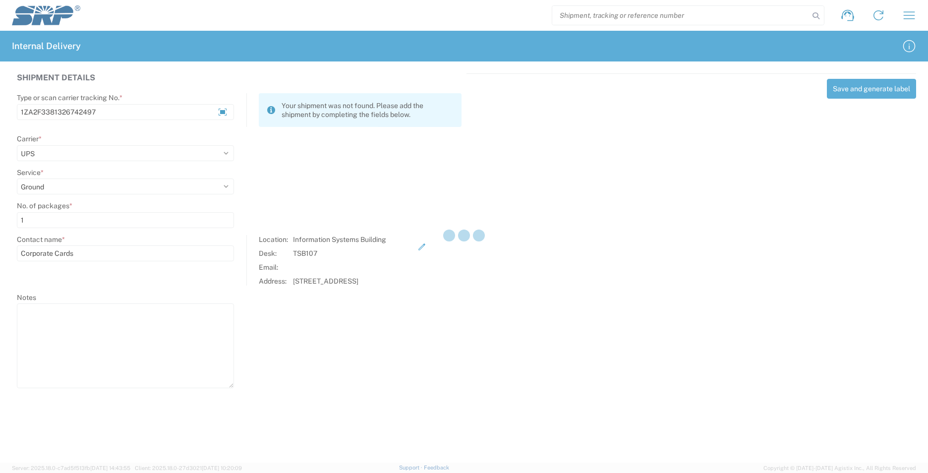
select select
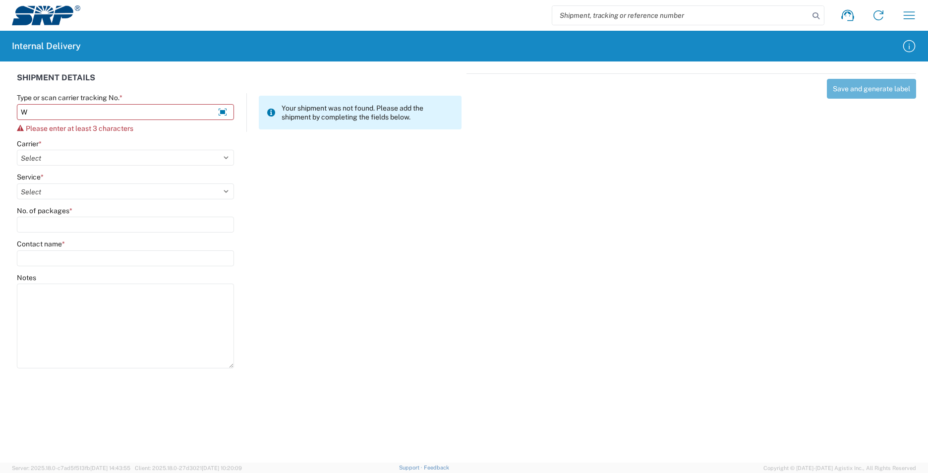
type input "W"
